Goal: Entertainment & Leisure: Browse casually

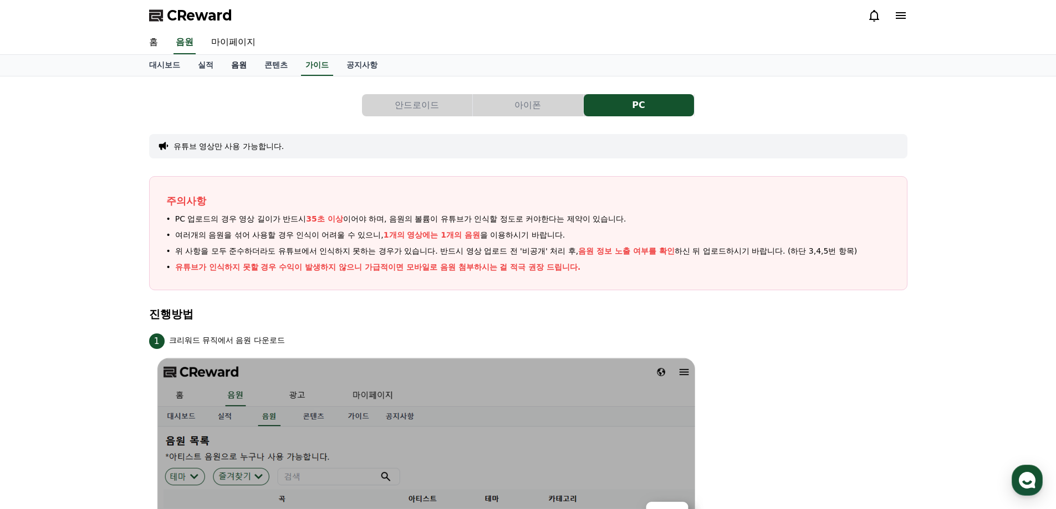
click at [238, 67] on link "음원" at bounding box center [238, 65] width 33 height 21
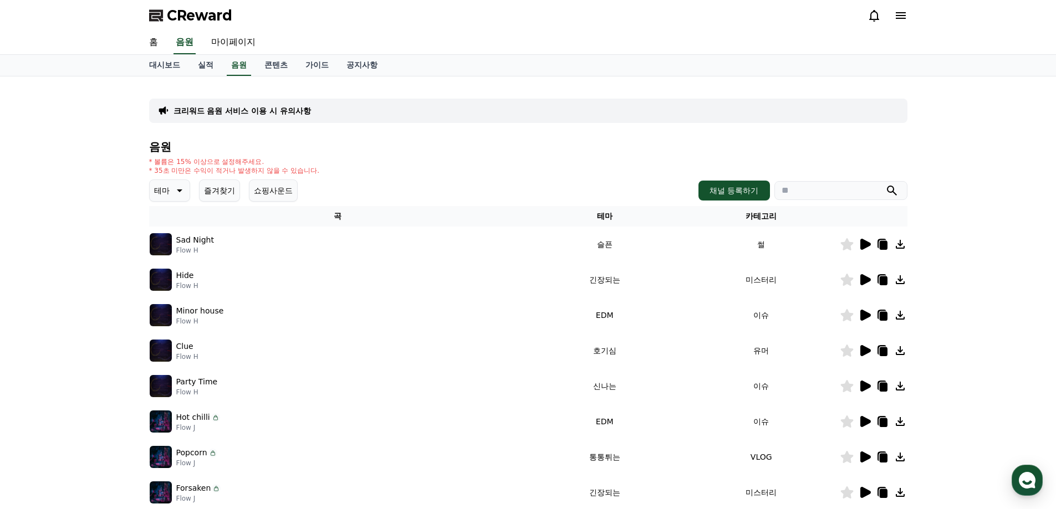
click at [177, 186] on icon at bounding box center [178, 190] width 13 height 13
click at [177, 284] on button "신나는" at bounding box center [167, 282] width 32 height 24
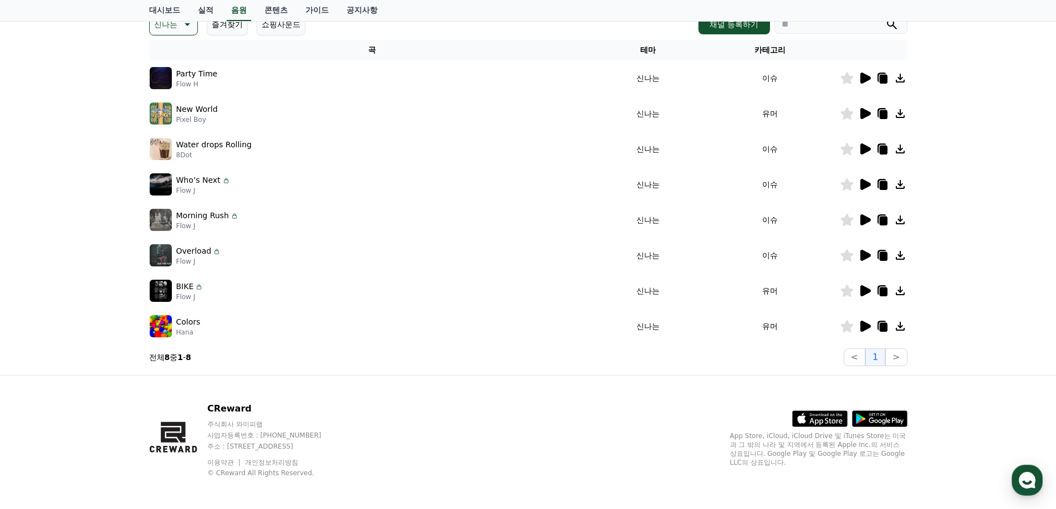
click at [883, 291] on icon at bounding box center [883, 292] width 8 height 9
